Goal: Book appointment/travel/reservation

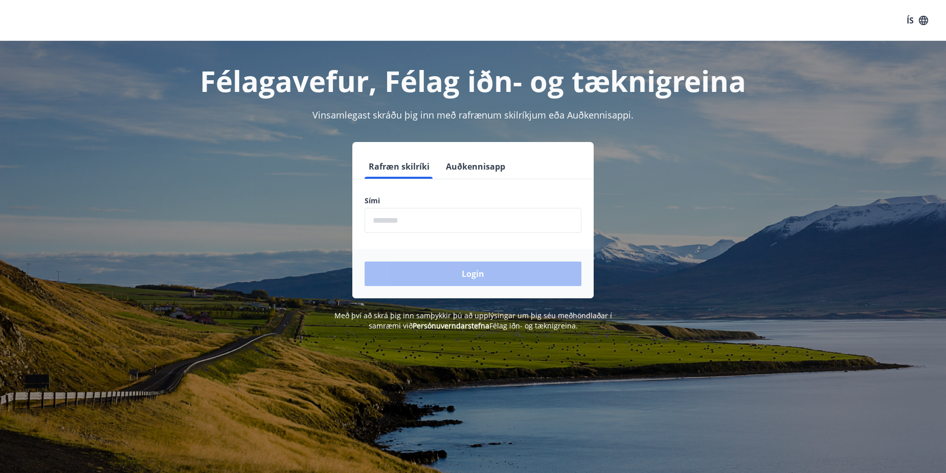
click at [391, 221] on input "phone" at bounding box center [473, 220] width 217 height 25
type input "********"
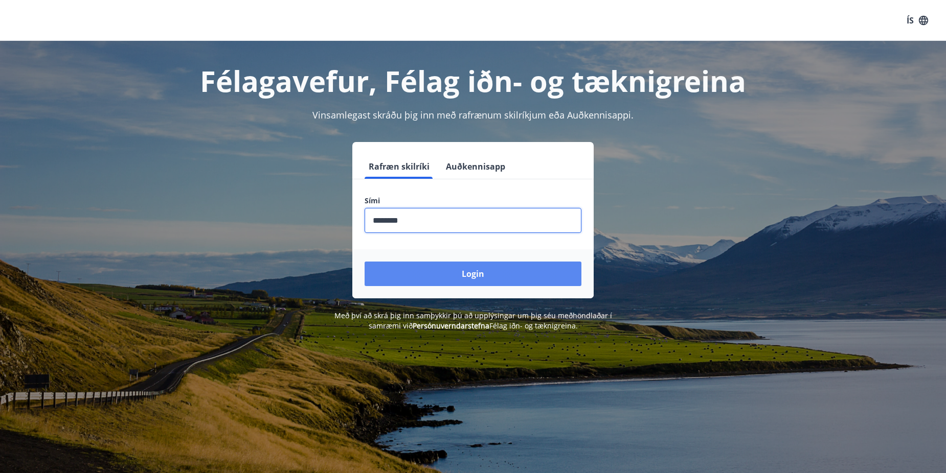
click at [469, 273] on button "Login" at bounding box center [473, 274] width 217 height 25
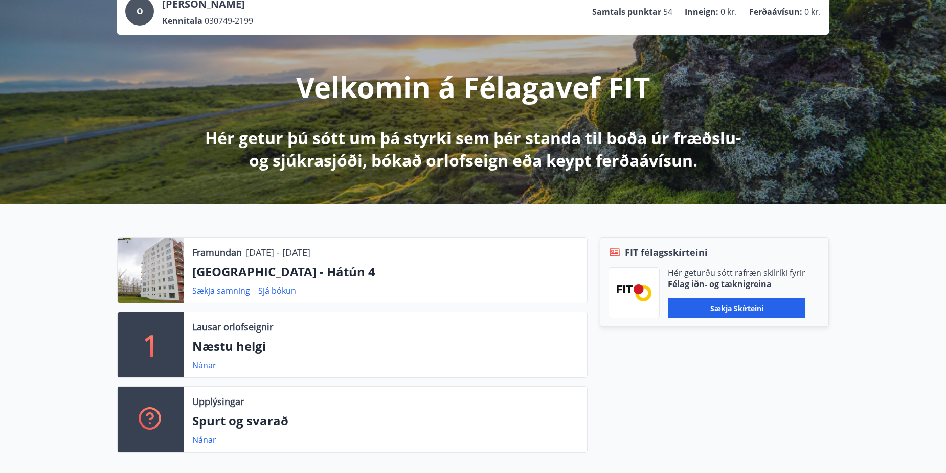
scroll to position [51, 0]
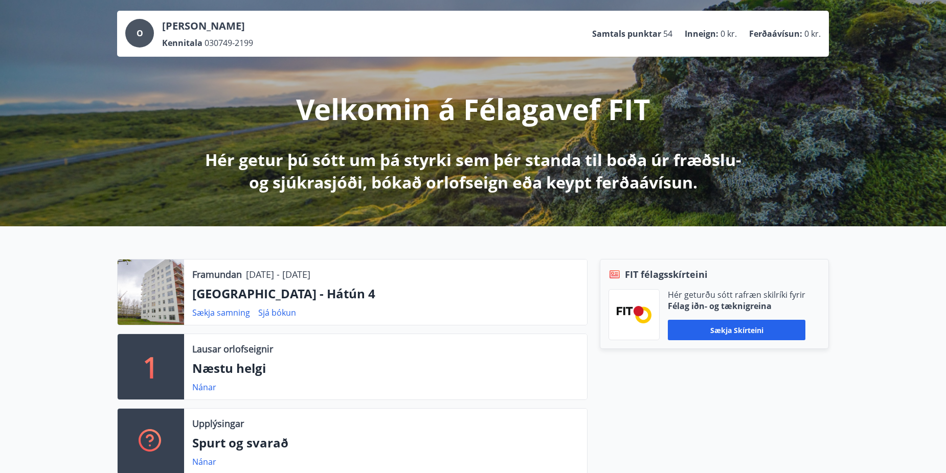
click at [161, 281] on div at bounding box center [151, 292] width 66 height 65
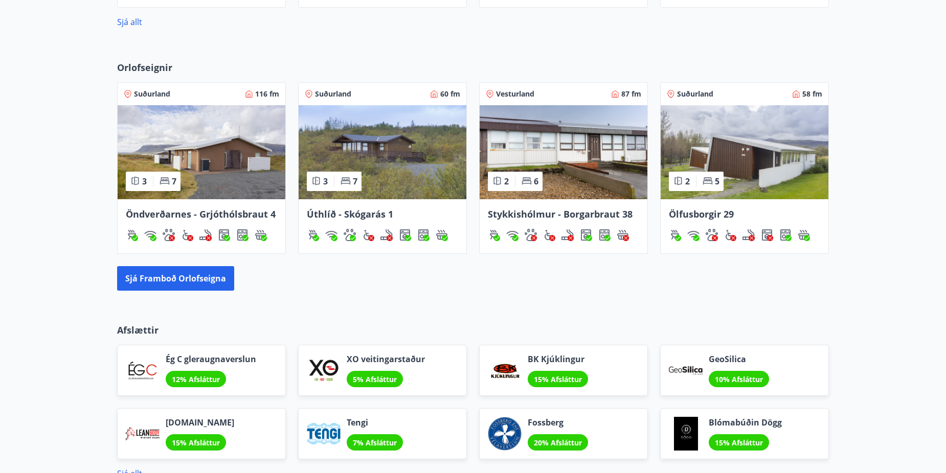
scroll to position [716, 0]
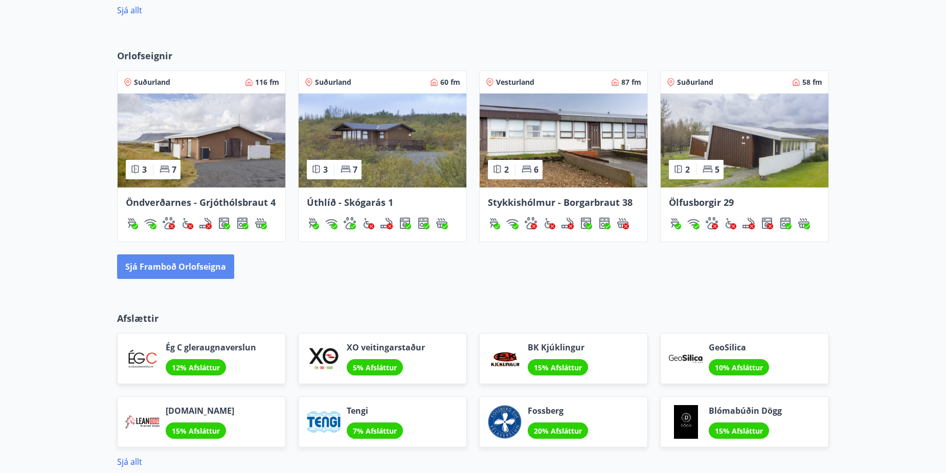
click at [184, 262] on button "Sjá framboð orlofseigna" at bounding box center [175, 267] width 117 height 25
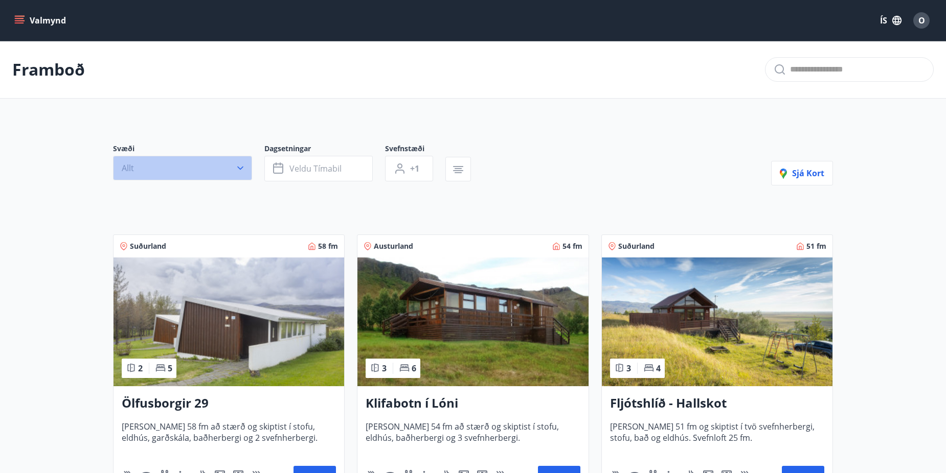
click at [241, 165] on icon "button" at bounding box center [240, 168] width 10 height 10
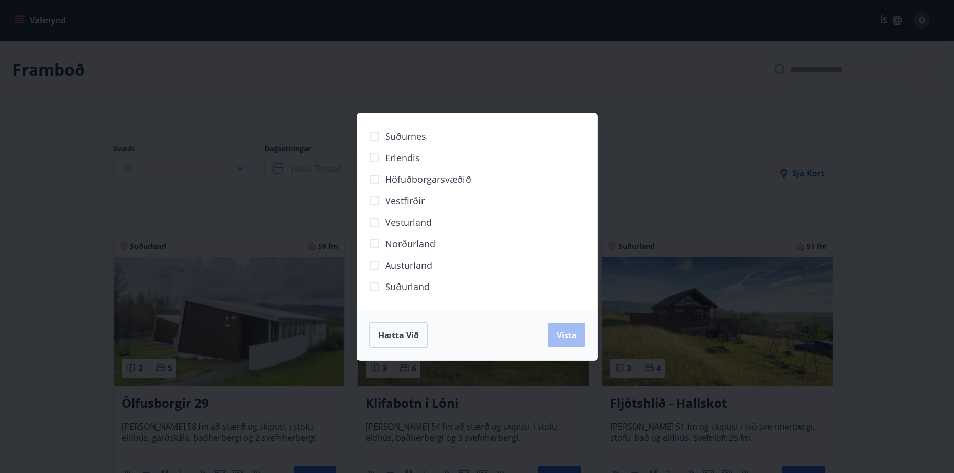
click at [411, 175] on span "Höfuðborgarsvæðið" at bounding box center [428, 179] width 86 height 13
click at [564, 332] on span "Vista" at bounding box center [566, 335] width 20 height 11
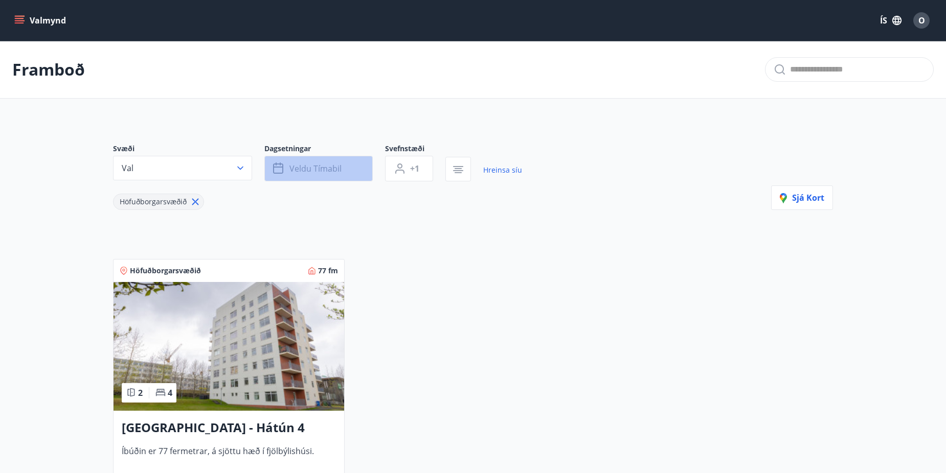
click at [336, 167] on span "Veldu tímabil" at bounding box center [315, 168] width 52 height 11
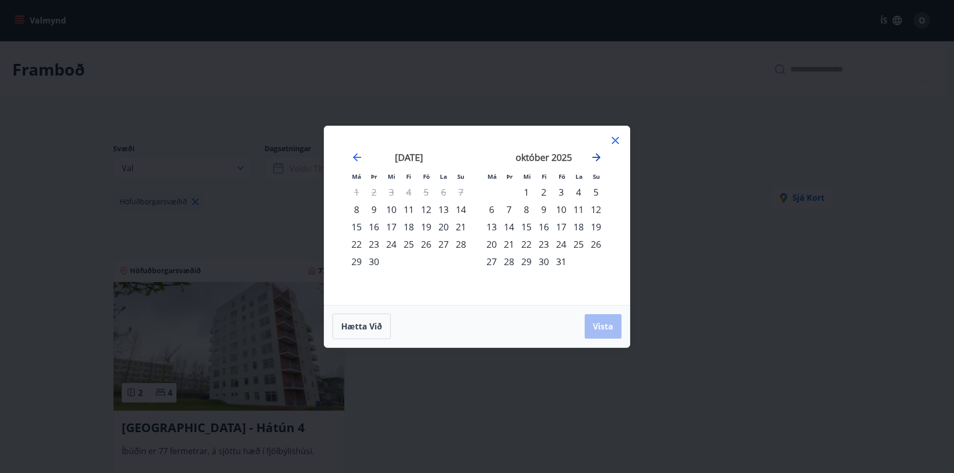
click at [598, 153] on icon "Move forward to switch to the next month." at bounding box center [596, 157] width 12 height 12
click at [489, 260] on div "29" at bounding box center [491, 261] width 17 height 17
click at [600, 328] on span "Vista" at bounding box center [603, 326] width 20 height 11
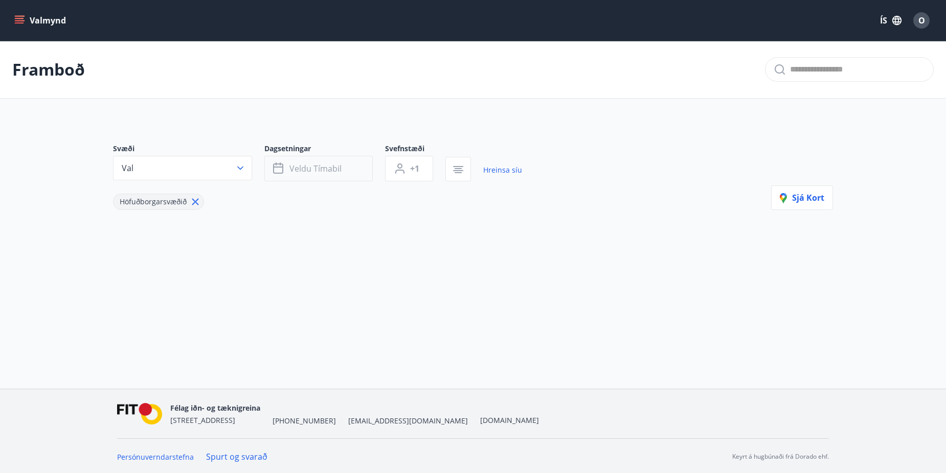
click at [285, 164] on button "Veldu tímabil" at bounding box center [318, 169] width 108 height 26
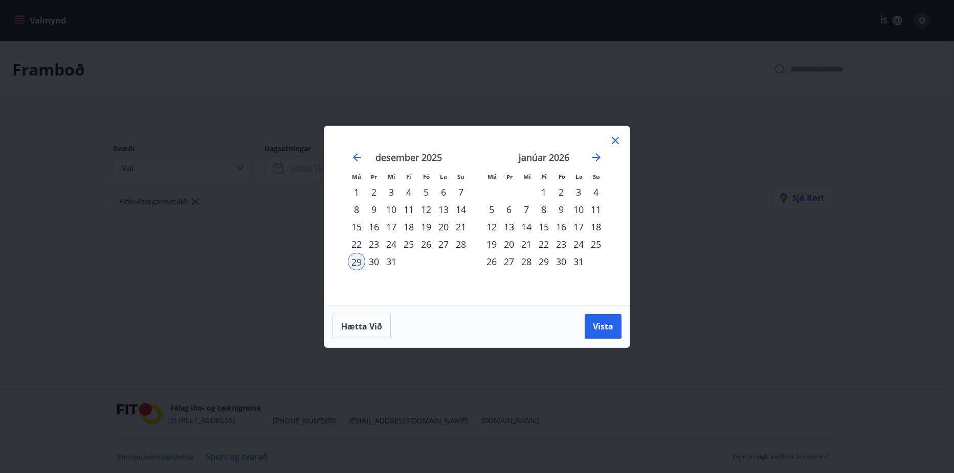
click at [561, 190] on div "2" at bounding box center [560, 192] width 17 height 17
click at [600, 325] on span "Vista" at bounding box center [603, 326] width 20 height 11
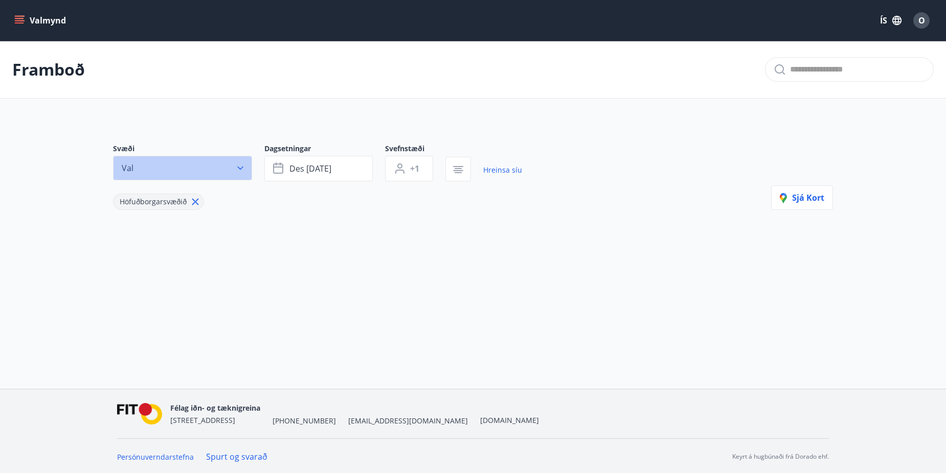
click at [242, 166] on icon "button" at bounding box center [240, 168] width 10 height 10
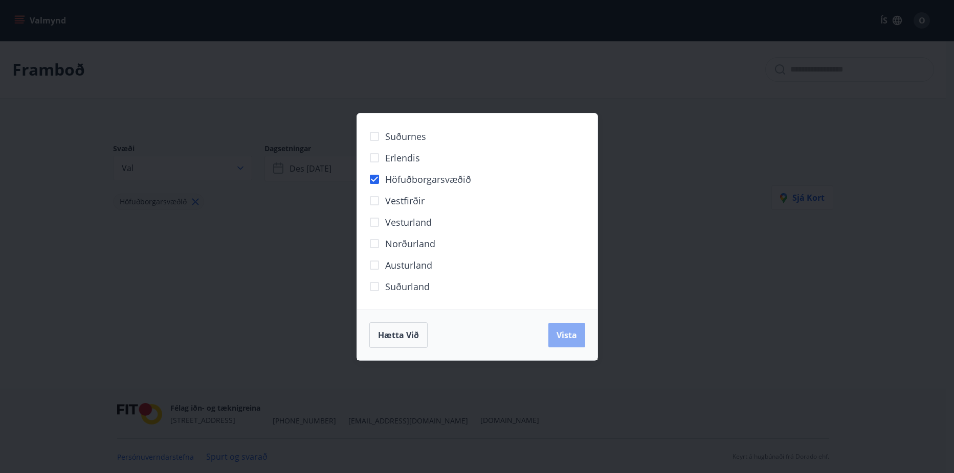
click at [571, 330] on span "Vista" at bounding box center [566, 335] width 20 height 11
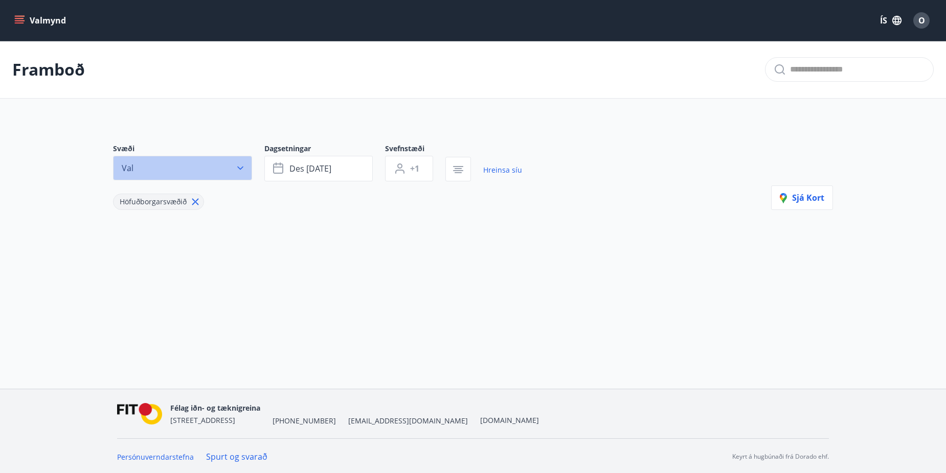
click at [239, 167] on icon "button" at bounding box center [240, 168] width 10 height 10
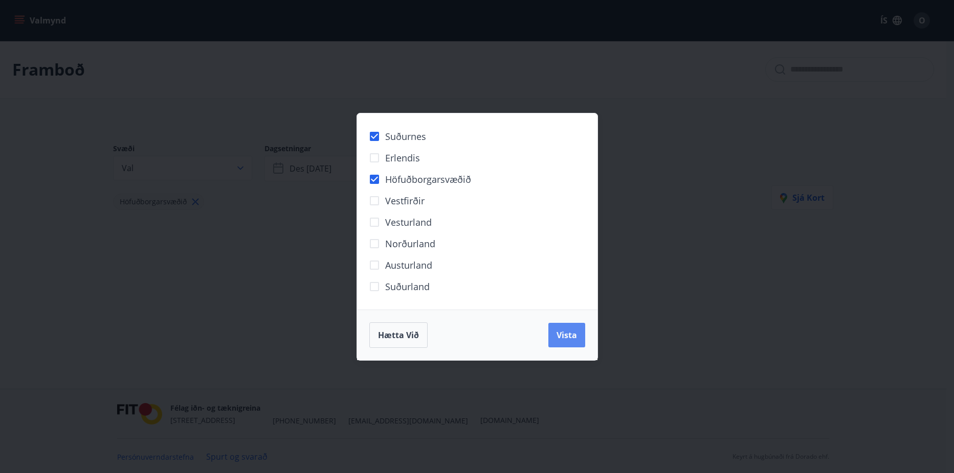
click at [577, 338] on button "Vista" at bounding box center [566, 335] width 37 height 25
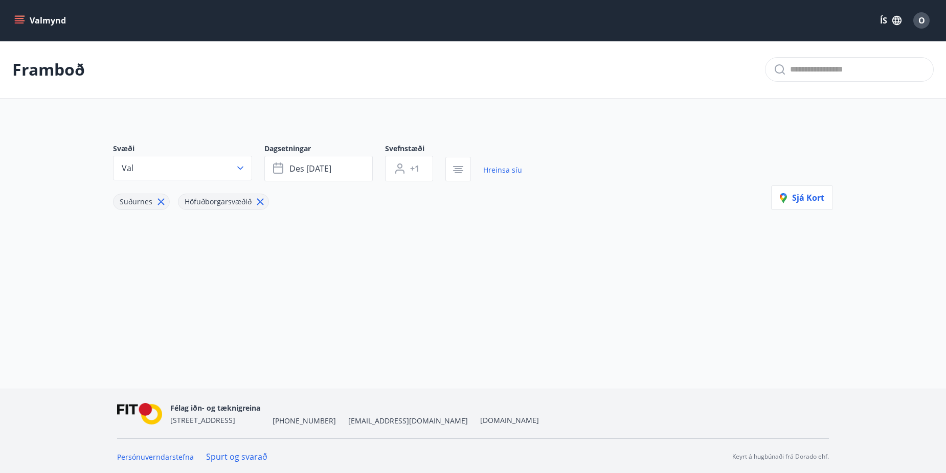
scroll to position [2, 0]
click at [460, 165] on icon "button" at bounding box center [458, 165] width 10 height 1
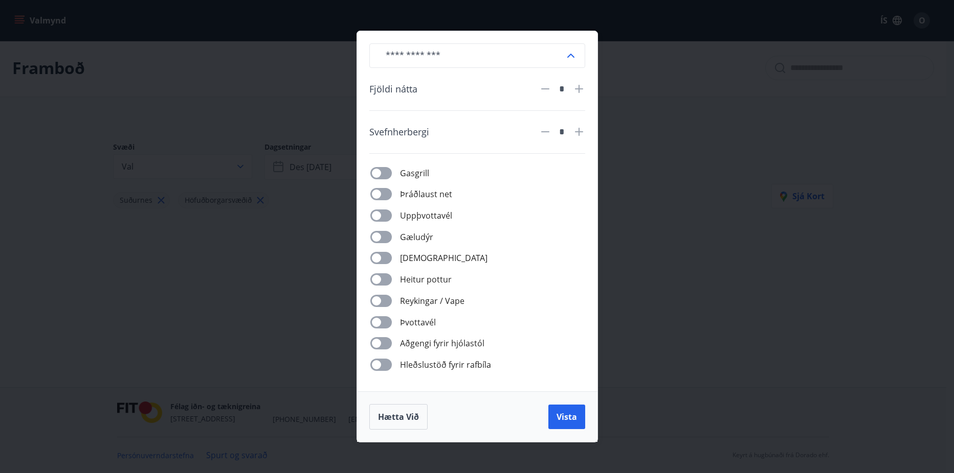
click at [627, 168] on div "​ Fjöldi nátta * Svefnherbergi * Gasgrill Þráðlaust net Uppþvottavél Gæludýr Þu…" at bounding box center [477, 236] width 954 height 473
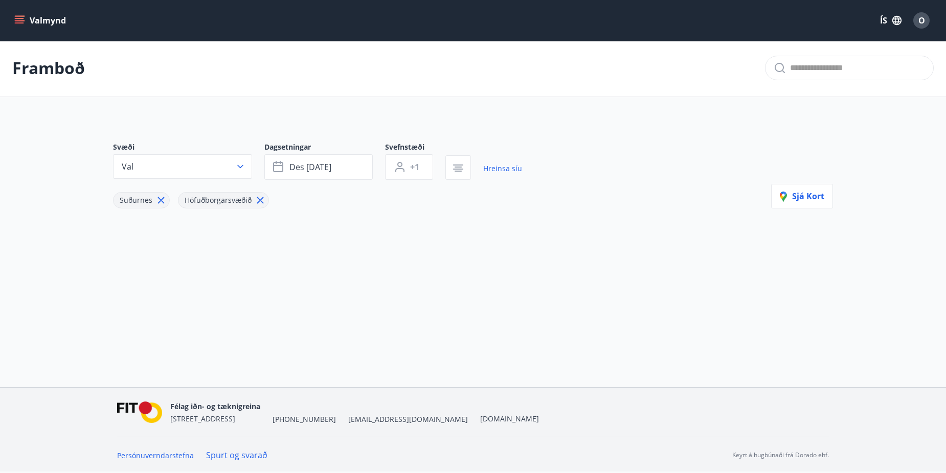
scroll to position [0, 0]
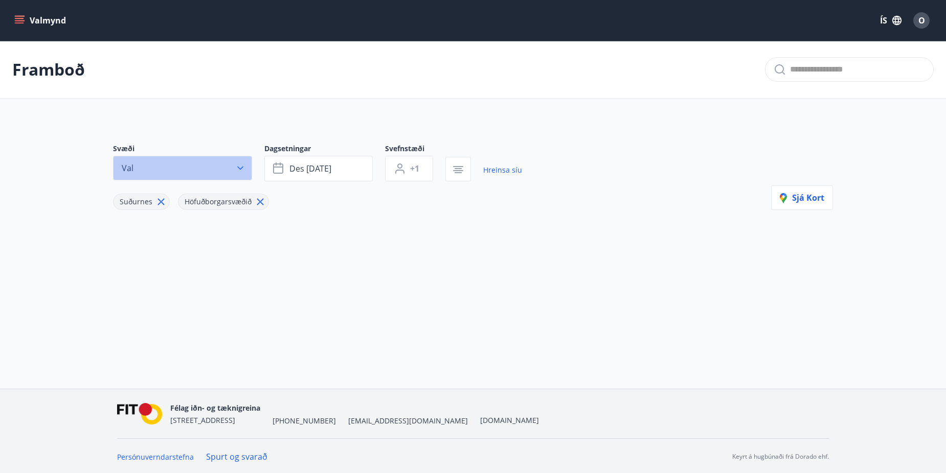
click at [241, 164] on icon "button" at bounding box center [240, 168] width 10 height 10
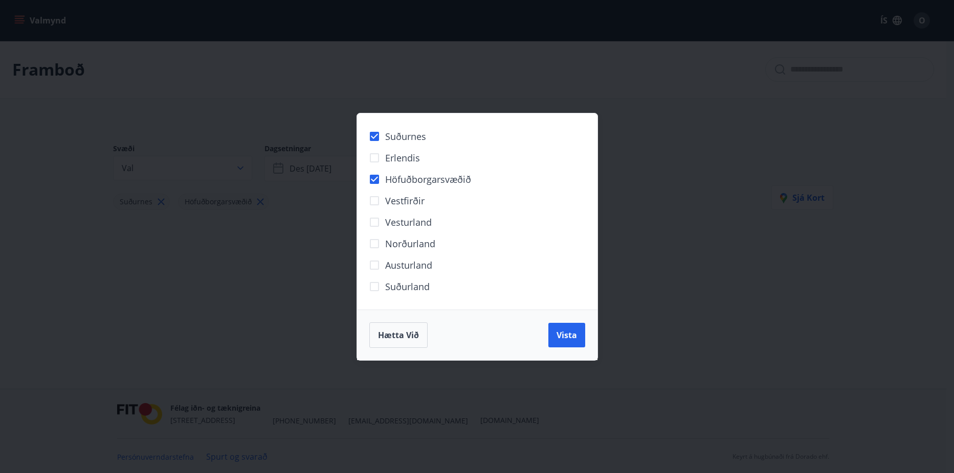
click at [240, 166] on div "Suðurnes Erlendis Höfuðborgarsvæðið [GEOGRAPHIC_DATA] [GEOGRAPHIC_DATA] [GEOGRA…" at bounding box center [477, 236] width 954 height 473
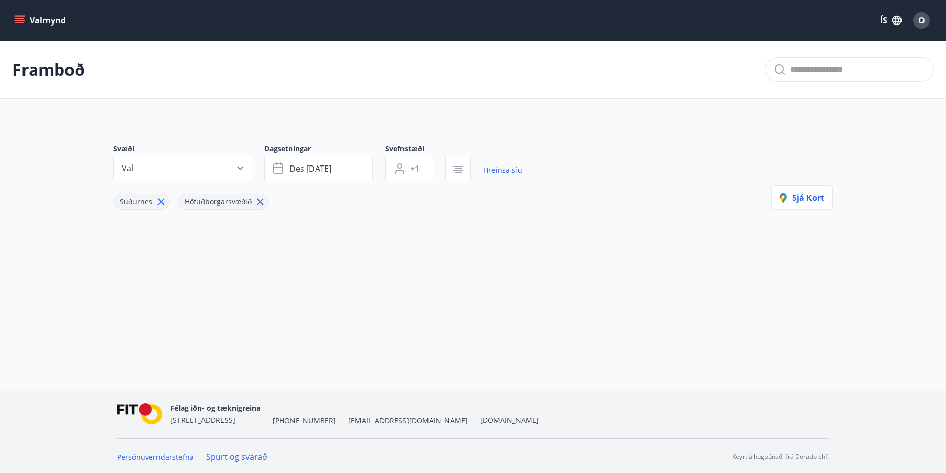
click at [201, 201] on span "Höfuðborgarsvæðið" at bounding box center [218, 202] width 67 height 10
click at [259, 199] on icon at bounding box center [260, 201] width 11 height 11
click at [279, 164] on icon "button" at bounding box center [278, 169] width 10 height 10
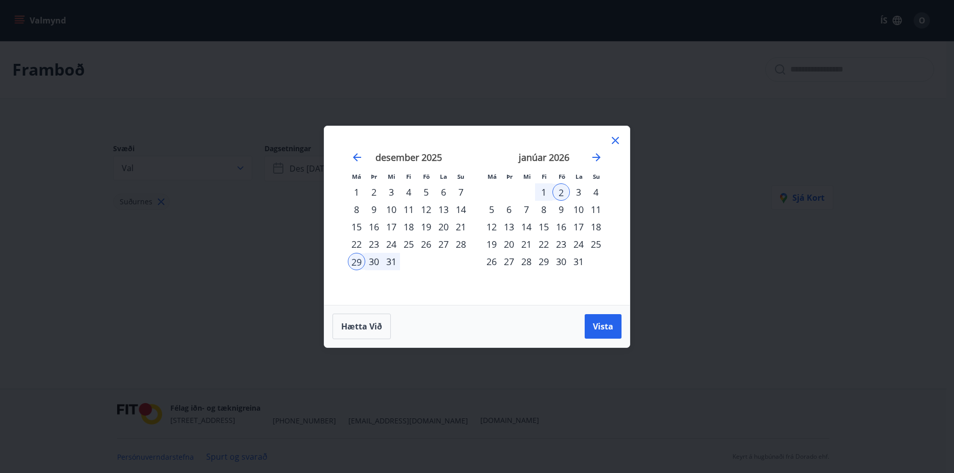
click at [303, 233] on div "Má Þr Mi Fi Fö La Su Má Þr Mi Fi Fö La Su [DATE] 1 2 3 4 5 6 7 8 9 10 11 12 13 …" at bounding box center [477, 236] width 954 height 473
drag, startPoint x: 622, startPoint y: 328, endPoint x: 617, endPoint y: 325, distance: 5.5
click at [618, 325] on div "Hætta við Vista" at bounding box center [476, 326] width 305 height 42
click at [613, 325] on span "Vista" at bounding box center [603, 326] width 20 height 11
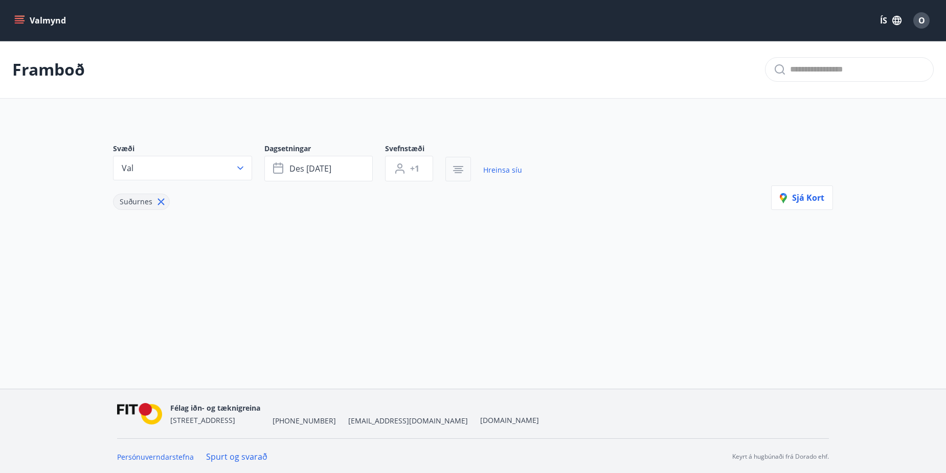
click at [459, 171] on icon "button" at bounding box center [458, 170] width 10 height 1
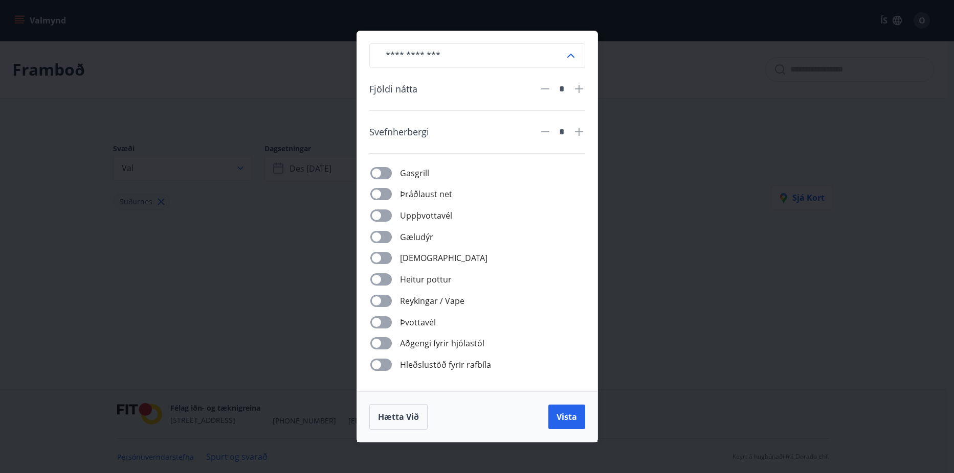
click at [572, 54] on icon at bounding box center [570, 56] width 12 height 12
drag, startPoint x: 590, startPoint y: 118, endPoint x: 595, endPoint y: 115, distance: 5.5
click at [591, 118] on div "​ [PERSON_NAME] tegundir Sumarbústaður Hús Íbúð Hótelherbergi Tjaldvagn Tjaldsv…" at bounding box center [477, 211] width 240 height 360
click at [617, 117] on div "​ Fjöldi nátta * Svefnherbergi * Gasgrill Þráðlaust net Uppþvottavél Gæludýr Þu…" at bounding box center [477, 236] width 954 height 473
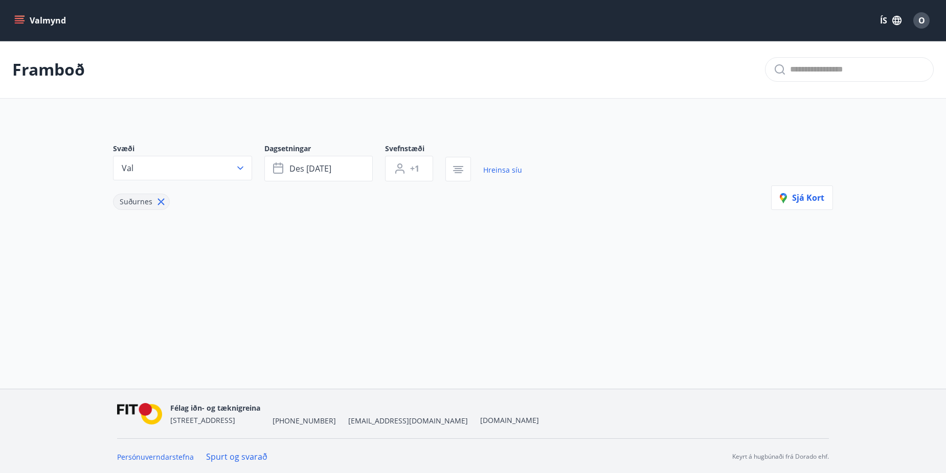
click at [20, 18] on icon "menu" at bounding box center [19, 18] width 9 height 1
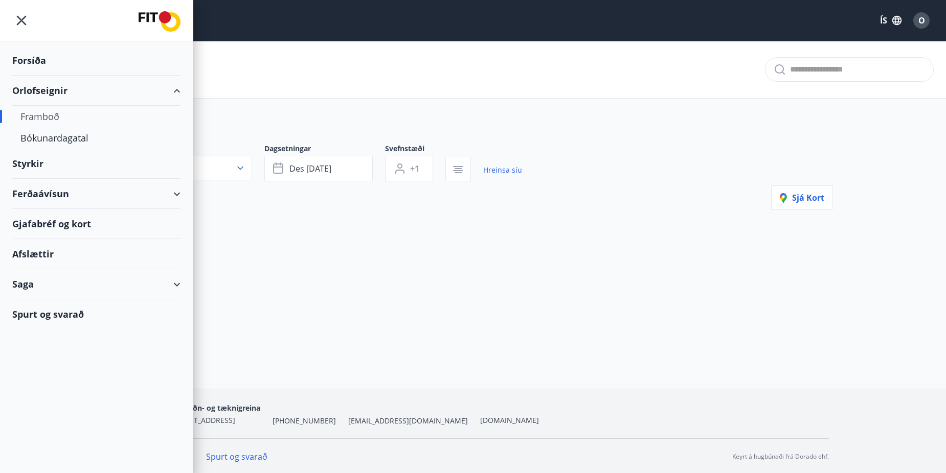
click at [52, 114] on div "Framboð" at bounding box center [96, 116] width 152 height 21
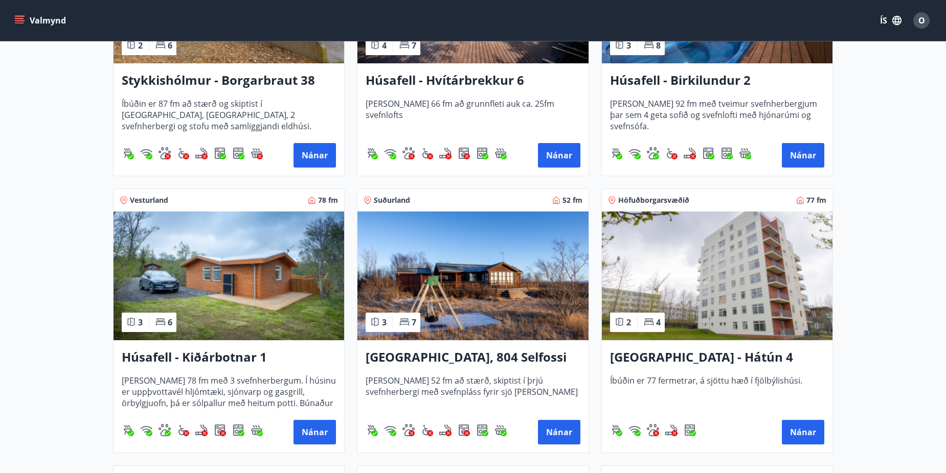
scroll to position [716, 0]
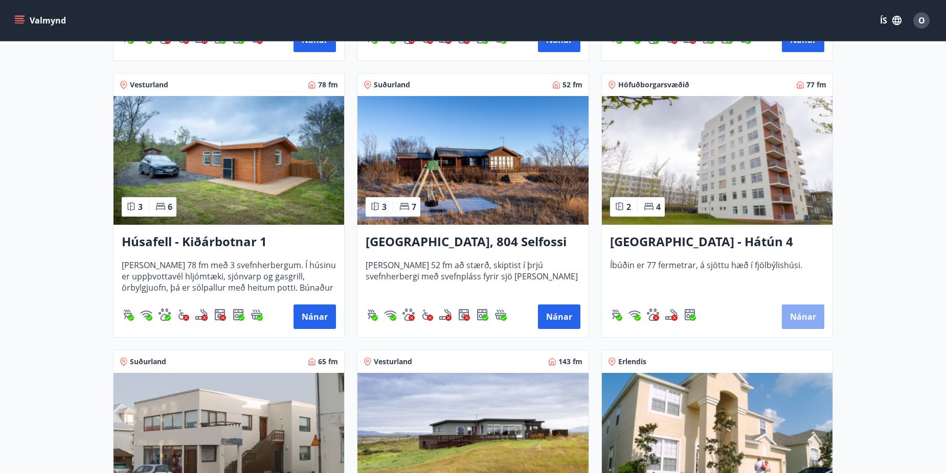
click at [805, 311] on button "Nánar" at bounding box center [803, 317] width 42 height 25
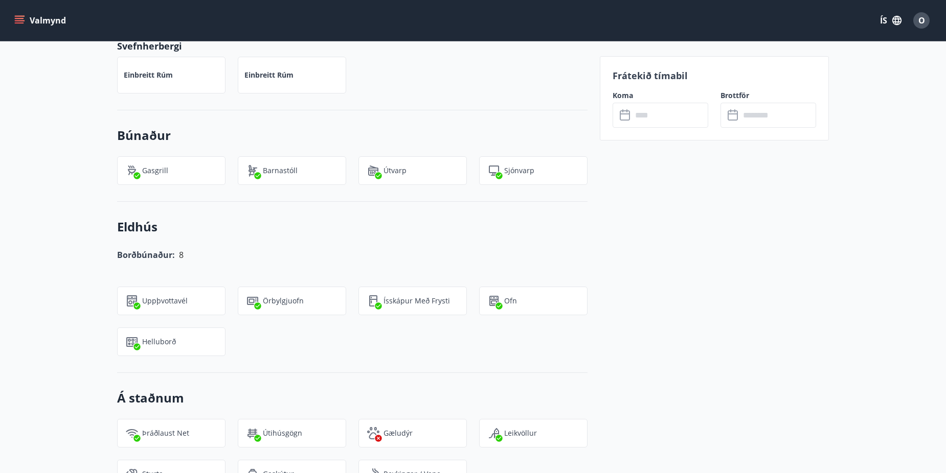
scroll to position [562, 0]
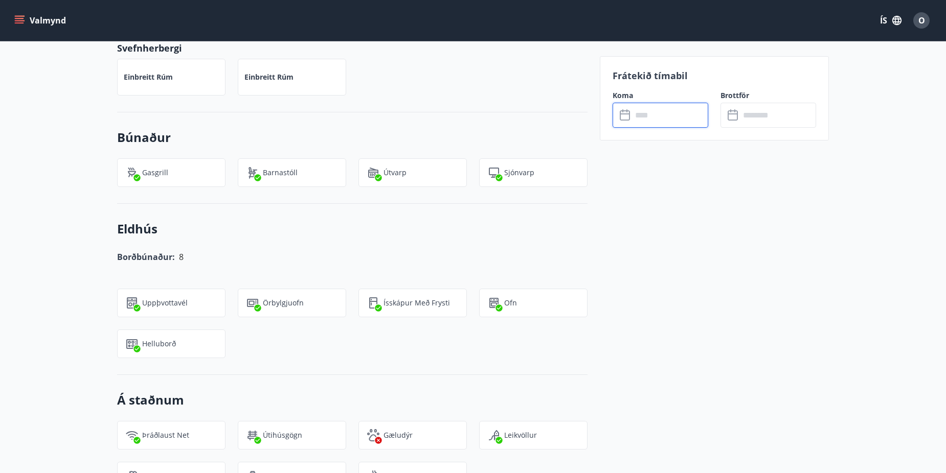
click at [639, 109] on input "text" at bounding box center [670, 115] width 76 height 25
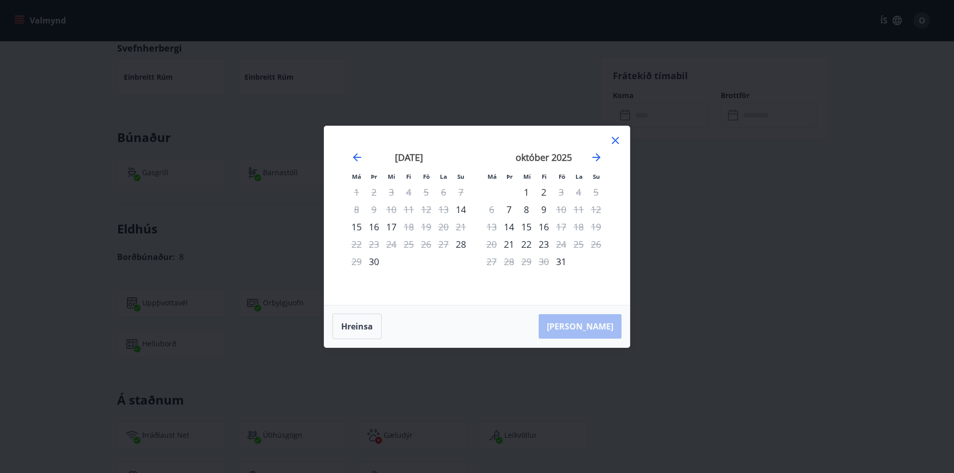
click at [616, 139] on icon at bounding box center [615, 140] width 12 height 12
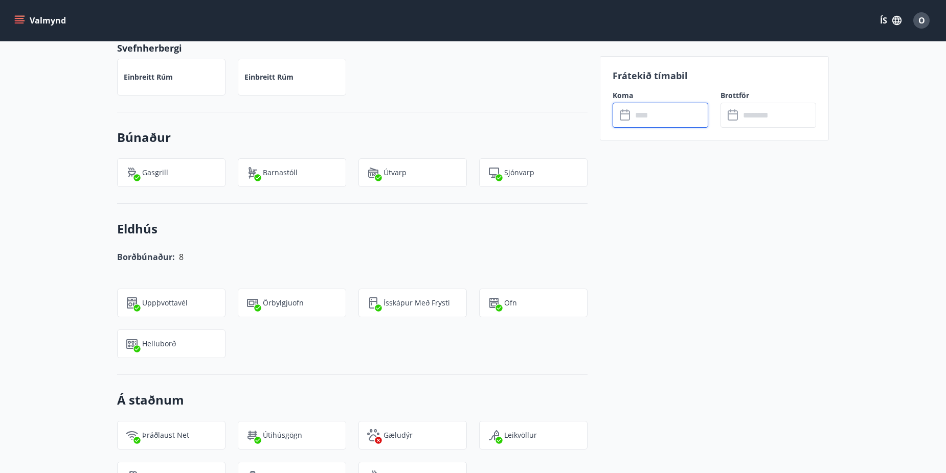
click at [688, 112] on input "text" at bounding box center [670, 115] width 76 height 25
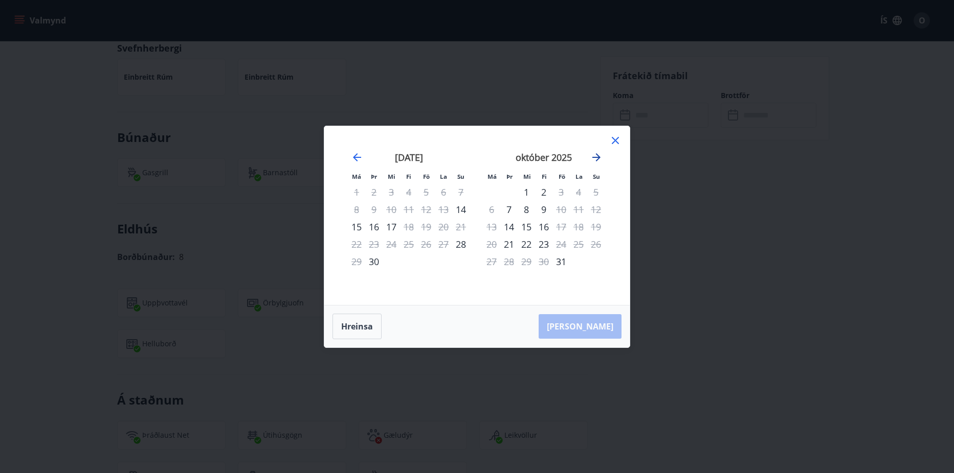
click at [598, 154] on icon "Move forward to switch to the next month." at bounding box center [596, 157] width 12 height 12
click at [615, 138] on icon at bounding box center [615, 140] width 12 height 12
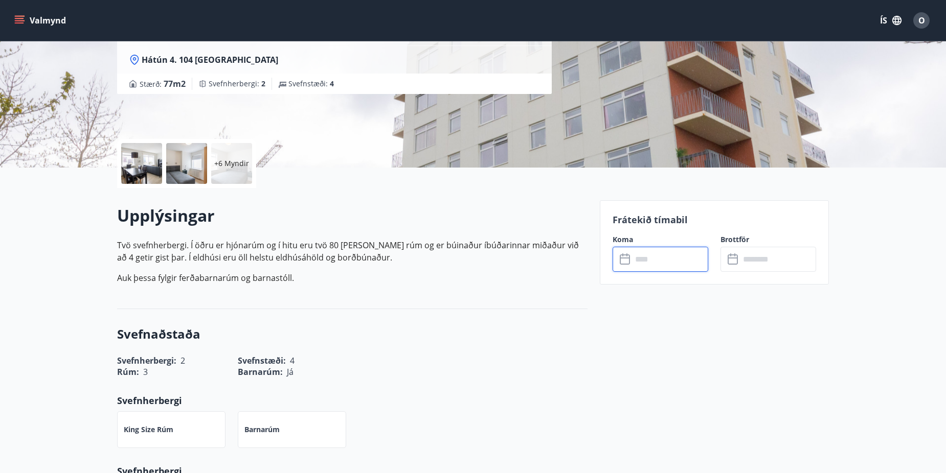
scroll to position [153, 0]
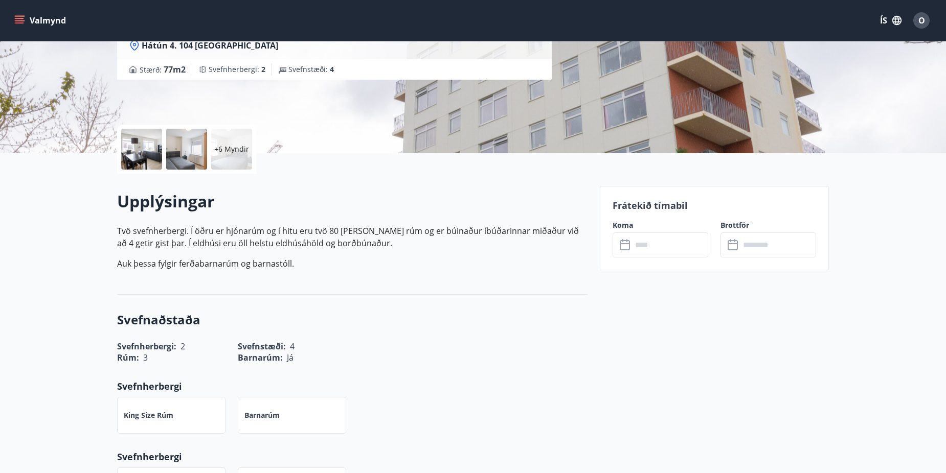
click at [629, 247] on icon at bounding box center [625, 245] width 10 height 10
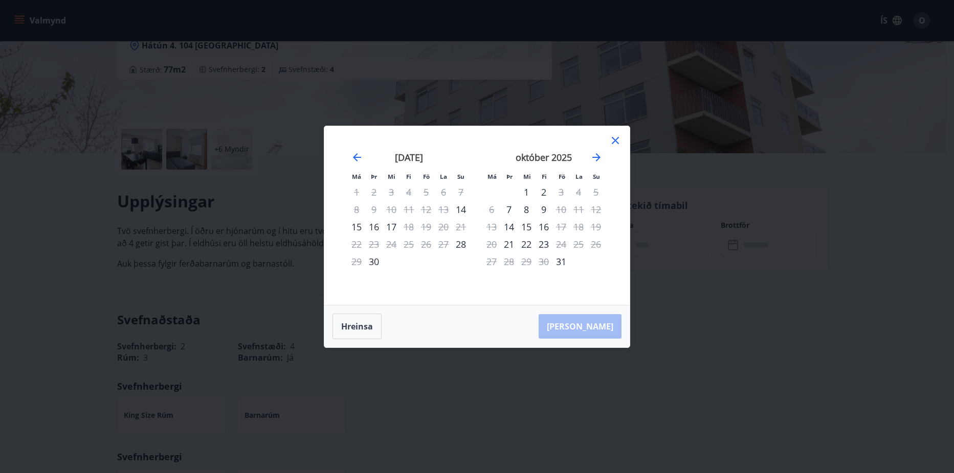
click at [620, 135] on icon at bounding box center [615, 140] width 12 height 12
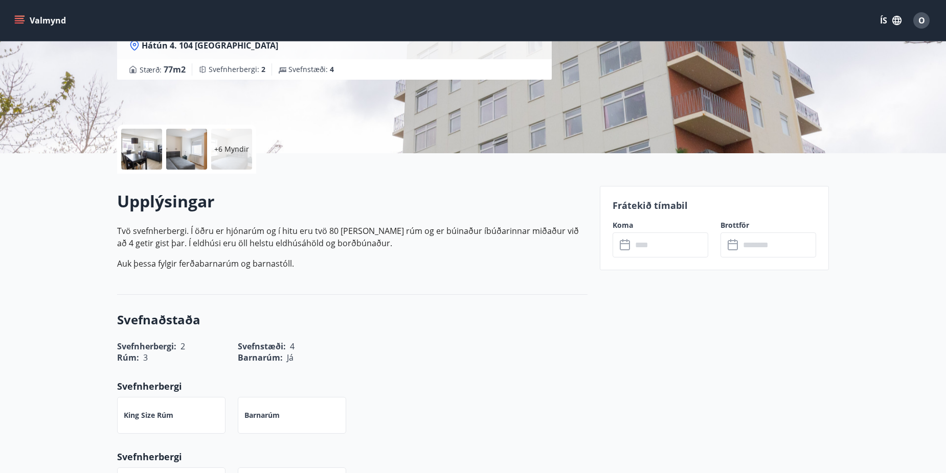
click at [684, 245] on input "text" at bounding box center [670, 245] width 76 height 25
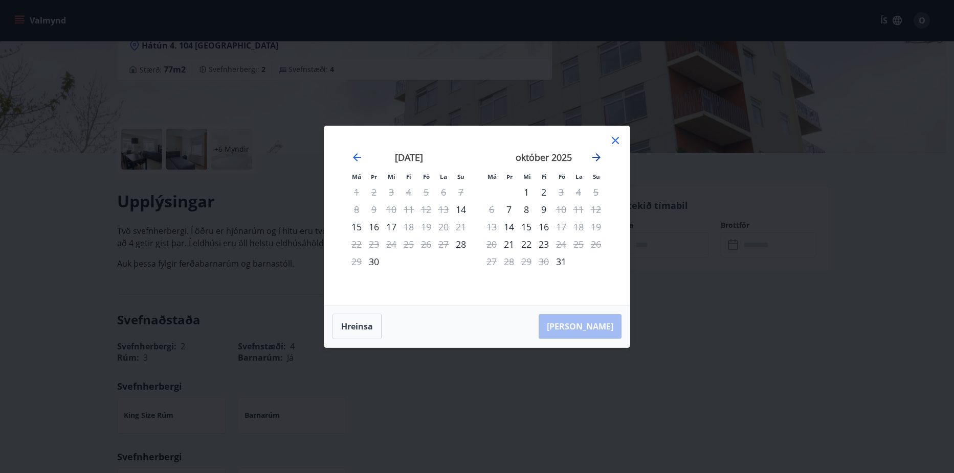
click at [600, 154] on icon "Move forward to switch to the next month." at bounding box center [596, 157] width 12 height 12
click at [599, 156] on icon "Move forward to switch to the next month." at bounding box center [596, 157] width 8 height 8
click at [613, 137] on icon at bounding box center [615, 140] width 12 height 12
